Goal: Transaction & Acquisition: Register for event/course

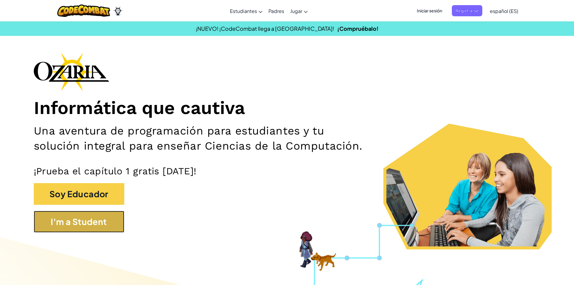
click at [75, 232] on button "I'm a Student" at bounding box center [79, 222] width 91 height 22
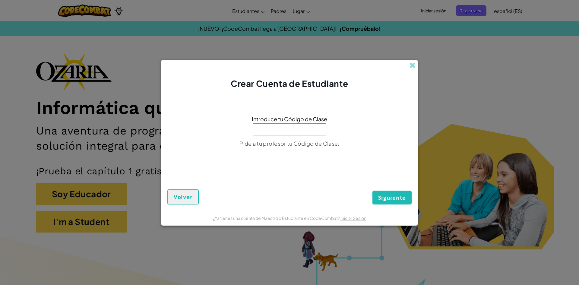
click at [300, 129] on input at bounding box center [289, 129] width 73 height 12
type input "P"
type input "GateBathPark"
click at [409, 186] on div "Siguiente Volver" at bounding box center [289, 191] width 244 height 25
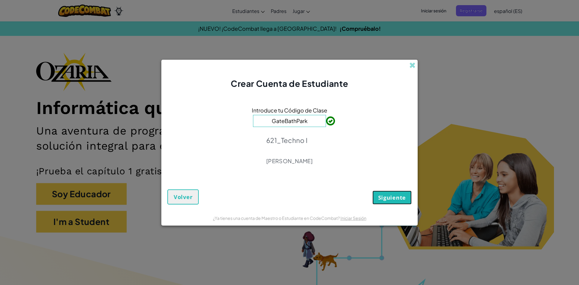
click at [405, 202] on button "Siguiente" at bounding box center [392, 198] width 39 height 14
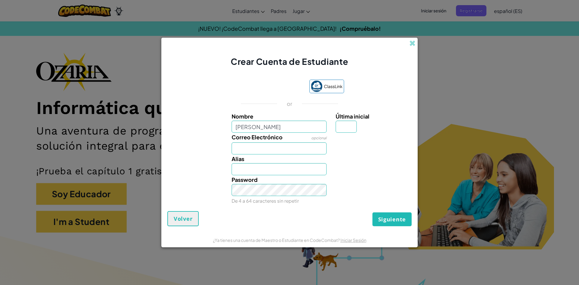
type input "[PERSON_NAME]"
click at [373, 212] on button "Siguiente" at bounding box center [392, 219] width 39 height 14
type input "[PERSON_NAME]"
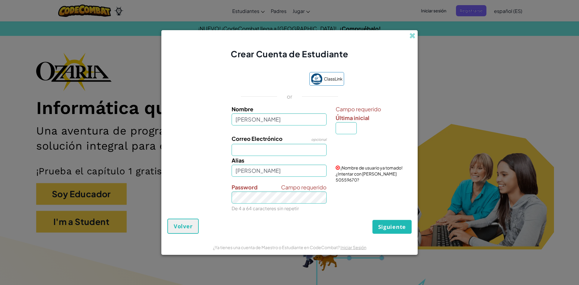
drag, startPoint x: 330, startPoint y: 131, endPoint x: 340, endPoint y: 132, distance: 10.4
click at [331, 131] on div "Nombre [PERSON_NAME]" at bounding box center [279, 120] width 104 height 30
click at [340, 132] on input "Última inicial" at bounding box center [346, 128] width 21 height 12
type input "R"
type input "[PERSON_NAME]"
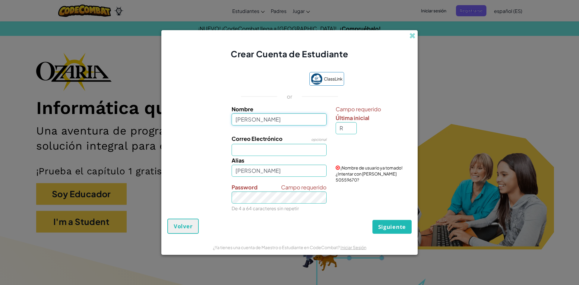
click at [295, 124] on input "[PERSON_NAME]" at bounding box center [279, 119] width 95 height 12
click at [279, 122] on input "[PERSON_NAME]" at bounding box center [279, 119] width 95 height 12
click at [281, 122] on input "[PERSON_NAME]" at bounding box center [279, 119] width 95 height 12
type input "[PERSON_NAME]"
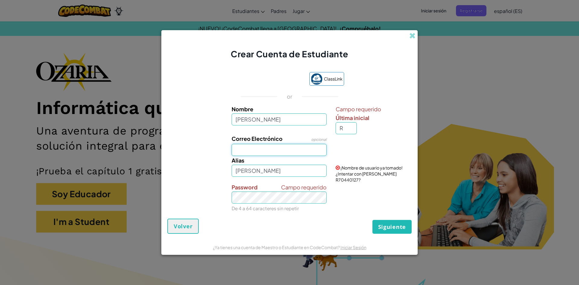
click at [260, 150] on input "Correo Electrónico" at bounding box center [279, 150] width 95 height 12
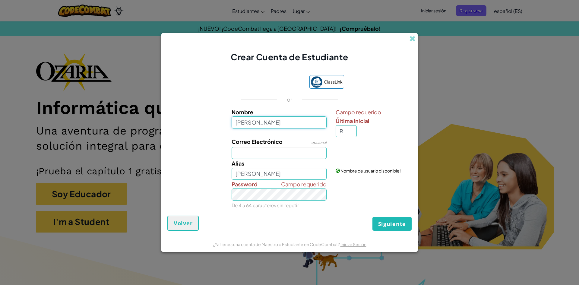
drag, startPoint x: 312, startPoint y: 119, endPoint x: 259, endPoint y: 119, distance: 53.4
click at [259, 119] on input "[PERSON_NAME]" at bounding box center [279, 122] width 95 height 12
type input "[PERSON_NAME]"
click at [263, 148] on input "Correo Electrónico" at bounding box center [279, 153] width 95 height 12
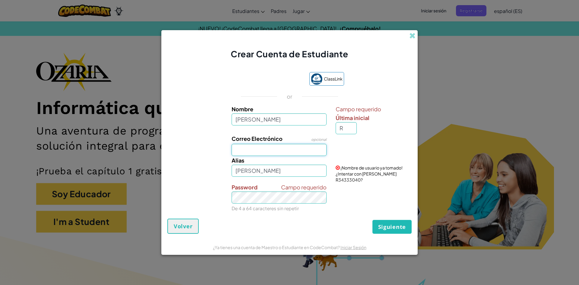
type input "s"
type input "[EMAIL_ADDRESS][DOMAIN_NAME]"
click at [273, 167] on div "[PERSON_NAME]" at bounding box center [279, 166] width 104 height 21
click at [273, 170] on input "[PERSON_NAME]" at bounding box center [279, 171] width 95 height 12
click at [266, 175] on input "[PERSON_NAME]" at bounding box center [279, 171] width 95 height 12
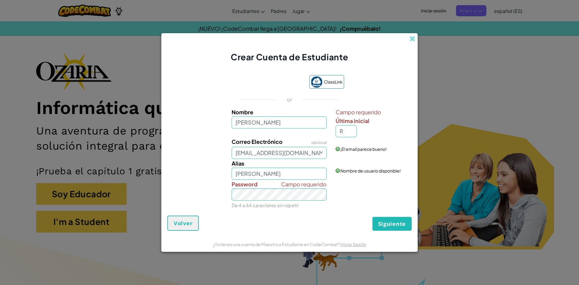
click at [233, 228] on div "Siguiente Volver" at bounding box center [289, 223] width 244 height 15
click at [364, 192] on div "Campo requerido Password De 4 a 64 caracteres sin repetir" at bounding box center [289, 195] width 250 height 30
click at [346, 133] on input "R" at bounding box center [346, 131] width 21 height 12
drag, startPoint x: 306, startPoint y: 175, endPoint x: 282, endPoint y: 178, distance: 23.4
click at [282, 178] on input "[PERSON_NAME]" at bounding box center [279, 174] width 95 height 12
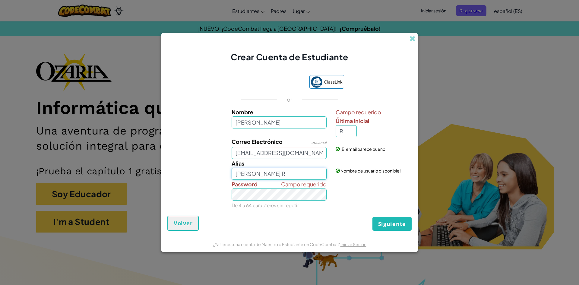
type input "[PERSON_NAME] R"
click at [343, 127] on input "R" at bounding box center [346, 131] width 21 height 12
click at [385, 215] on div "ClassLink or Nombre [PERSON_NAME] requerido Última inicial R Correo Electrónico…" at bounding box center [289, 142] width 244 height 147
click at [386, 221] on span "Siguiente" at bounding box center [392, 223] width 28 height 7
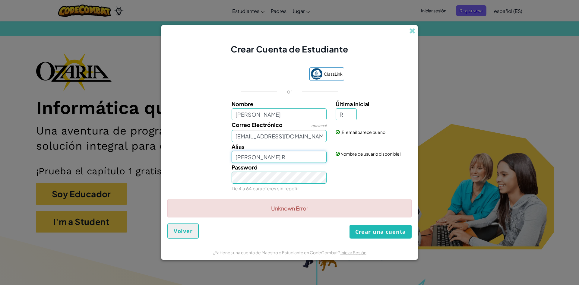
click at [287, 159] on input "[PERSON_NAME] R" at bounding box center [279, 157] width 95 height 12
click at [354, 113] on input "R" at bounding box center [346, 114] width 21 height 12
type input "R"
click at [302, 160] on input "[PERSON_NAME] R" at bounding box center [279, 157] width 95 height 12
type input "[PERSON_NAME]"
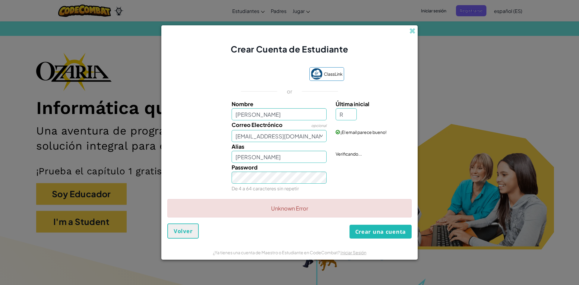
click at [382, 240] on form "ClassLink or Nombre [PERSON_NAME] Última inicial R Correo Electrónico opcional …" at bounding box center [289, 150] width 256 height 190
click at [382, 235] on button "Crear una cuenta" at bounding box center [381, 232] width 62 height 14
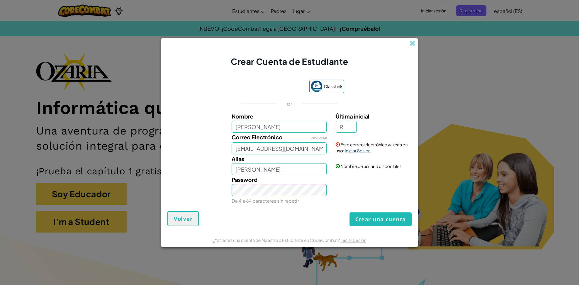
click at [355, 150] on link "Iniciar Sesión" at bounding box center [358, 150] width 26 height 5
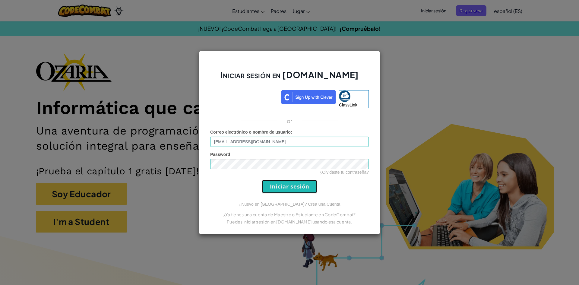
click at [304, 184] on input "Iniciar sesión" at bounding box center [289, 187] width 55 height 14
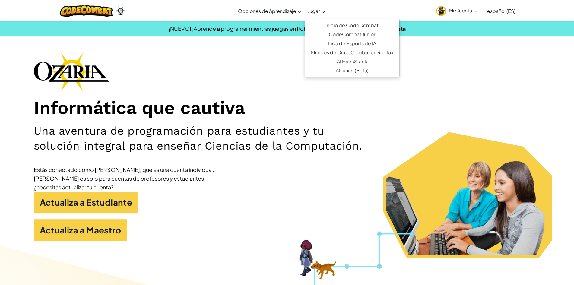
click at [323, 11] on icon at bounding box center [323, 12] width 4 height 2
click at [347, 24] on link "Inicio de CodeCombat" at bounding box center [352, 25] width 94 height 9
